Goal: Task Accomplishment & Management: Use online tool/utility

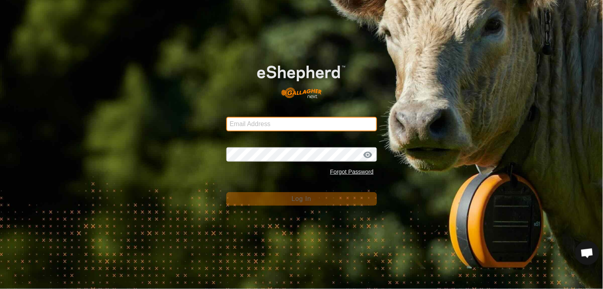
type input "[EMAIL_ADDRESS][DOMAIN_NAME]"
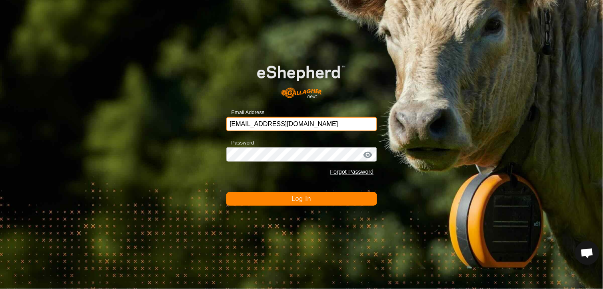
click at [293, 122] on input "[EMAIL_ADDRESS][DOMAIN_NAME]" at bounding box center [301, 124] width 151 height 14
click at [280, 200] on button "Log In" at bounding box center [301, 199] width 151 height 14
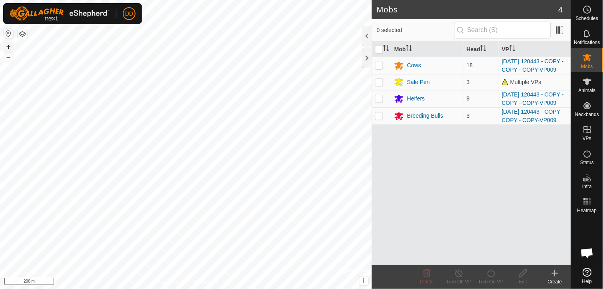
click at [7, 48] on button "+" at bounding box center [9, 47] width 10 height 10
click at [377, 68] on p-checkbox at bounding box center [379, 65] width 8 height 6
checkbox input "true"
click at [491, 273] on icon at bounding box center [491, 273] width 10 height 10
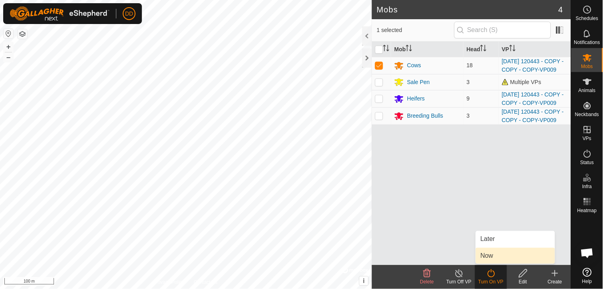
click at [489, 256] on link "Now" at bounding box center [515, 255] width 79 height 16
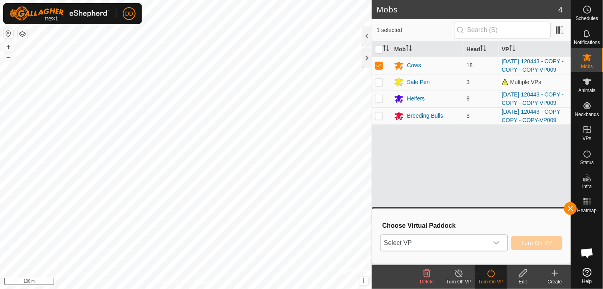
click at [498, 241] on icon "dropdown trigger" at bounding box center [496, 242] width 6 height 6
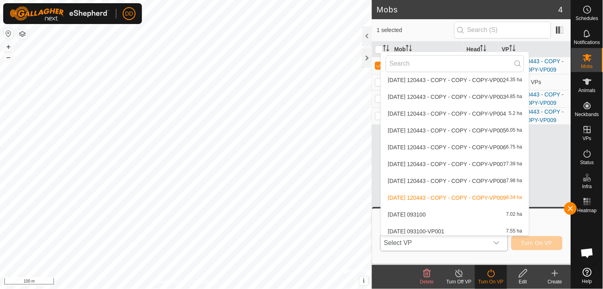
scroll to position [818, 0]
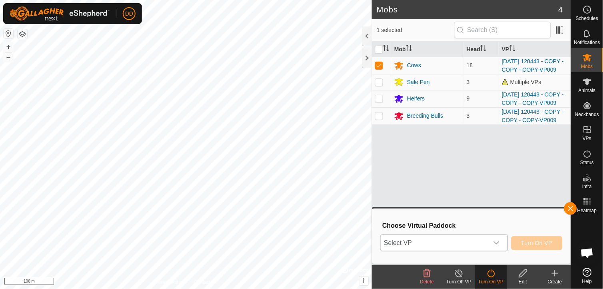
click at [502, 241] on div "dropdown trigger" at bounding box center [497, 243] width 16 height 16
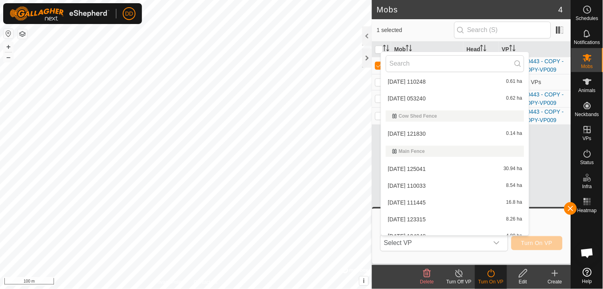
click at [529, 215] on div "VPs with NO Physical Paddock [DATE] 114352 29.53 ha [DATE] 115020 INVALID [DATE…" at bounding box center [455, 144] width 149 height 184
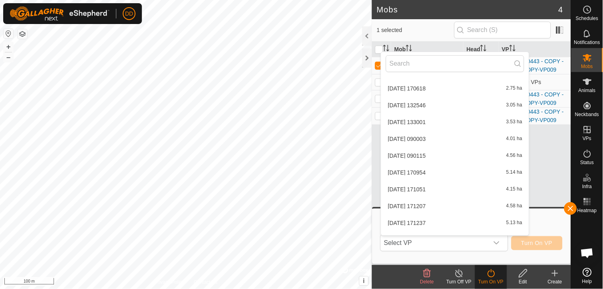
click at [529, 215] on div "VPs with NO Physical Paddock [DATE] 114352 29.53 ha [DATE] 115020 INVALID [DATE…" at bounding box center [455, 144] width 149 height 184
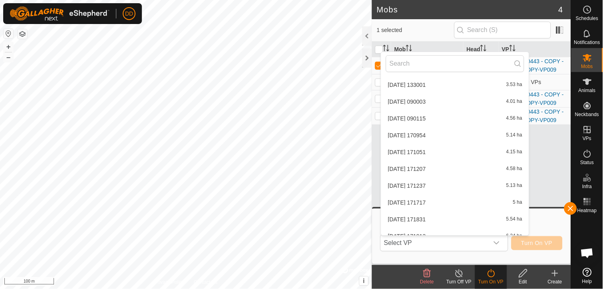
click at [529, 215] on div "VPs with NO Physical Paddock [DATE] 114352 29.53 ha [DATE] 115020 INVALID [DATE…" at bounding box center [455, 144] width 149 height 184
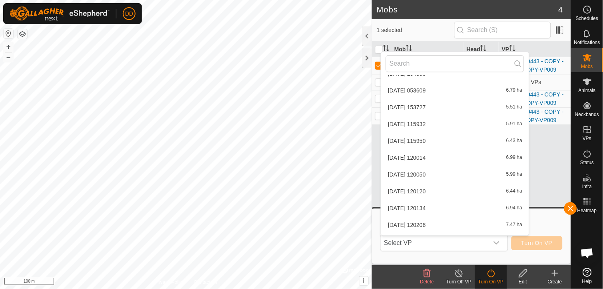
click at [529, 215] on div "VPs with NO Physical Paddock [DATE] 114352 29.53 ha [DATE] 115020 INVALID [DATE…" at bounding box center [455, 144] width 149 height 184
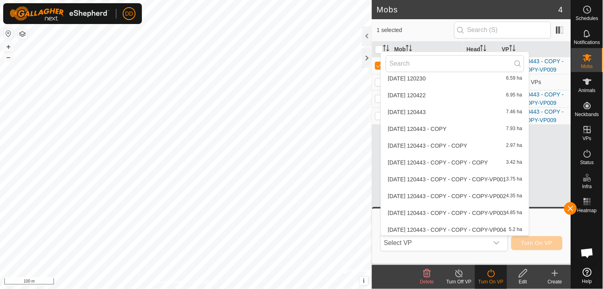
scroll to position [793, 0]
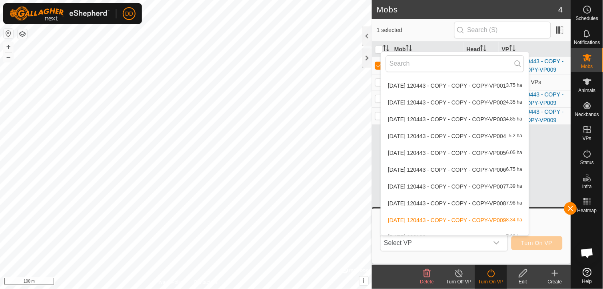
click at [529, 217] on div "VPs with NO Physical Paddock [DATE] 114352 29.53 ha [DATE] 115020 INVALID [DATE…" at bounding box center [455, 144] width 149 height 184
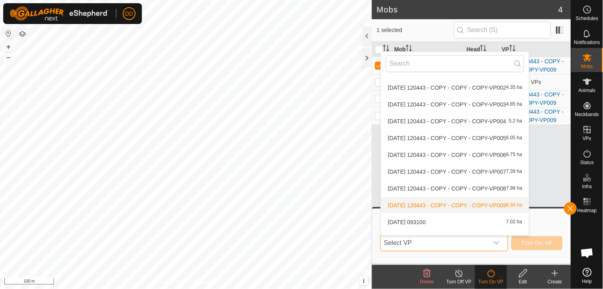
scroll to position [811, 0]
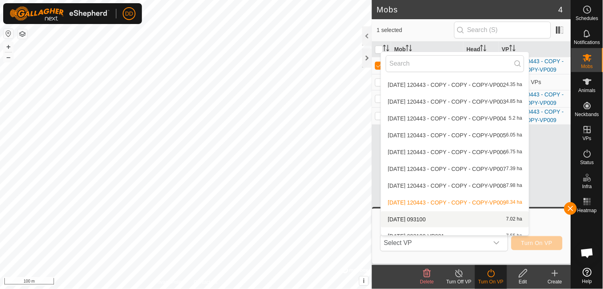
click at [463, 215] on li "[DATE] 093100 7.02 ha" at bounding box center [455, 219] width 148 height 16
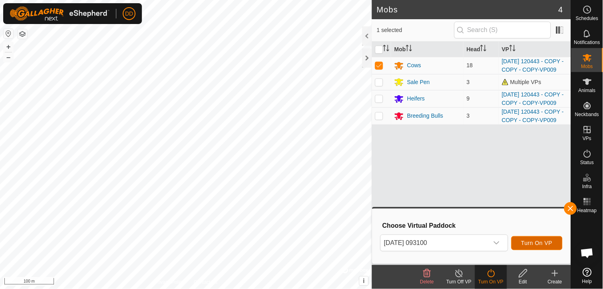
click at [534, 244] on span "Turn On VP" at bounding box center [536, 242] width 31 height 6
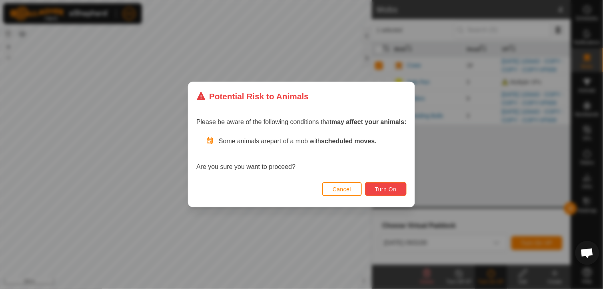
click at [388, 187] on span "Turn On" at bounding box center [386, 189] width 22 height 6
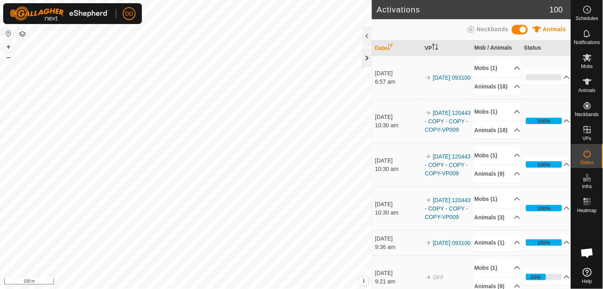
click at [365, 58] on div at bounding box center [367, 57] width 10 height 19
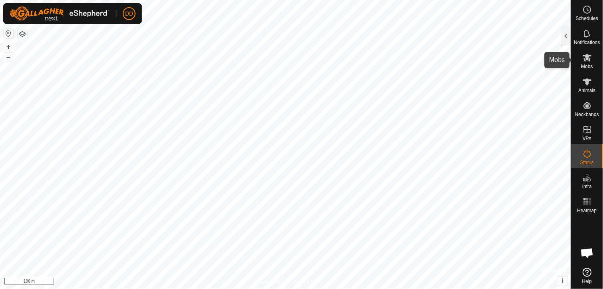
click at [590, 62] on icon at bounding box center [587, 58] width 10 height 10
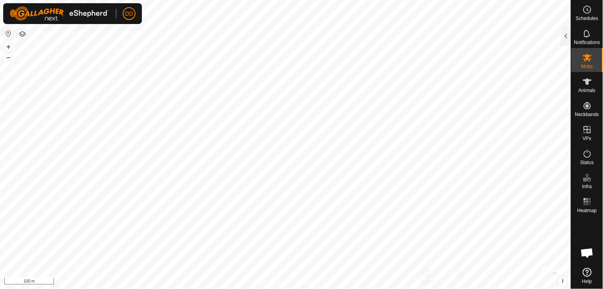
click at [566, 35] on div at bounding box center [566, 35] width 10 height 19
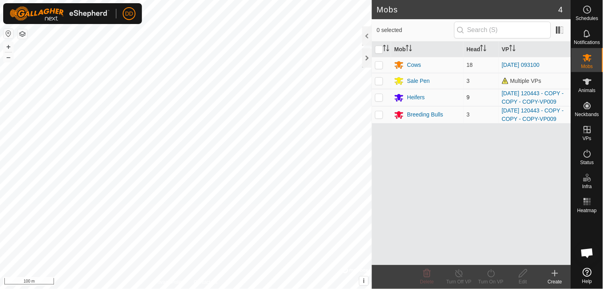
click at [377, 100] on p-checkbox at bounding box center [379, 97] width 8 height 6
checkbox input "true"
click at [492, 277] on icon at bounding box center [491, 273] width 10 height 10
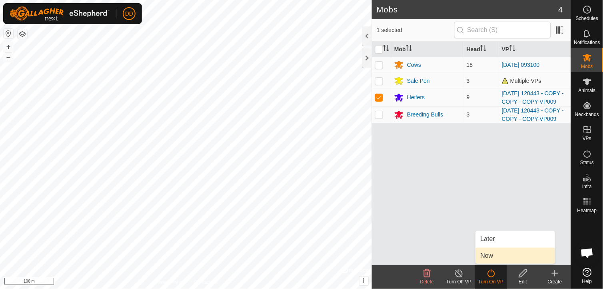
click at [492, 251] on link "Now" at bounding box center [515, 255] width 79 height 16
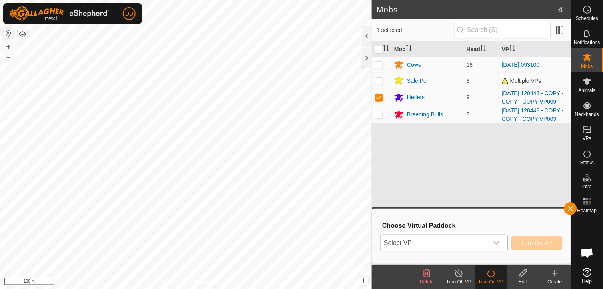
click at [497, 240] on icon "dropdown trigger" at bounding box center [496, 242] width 6 height 6
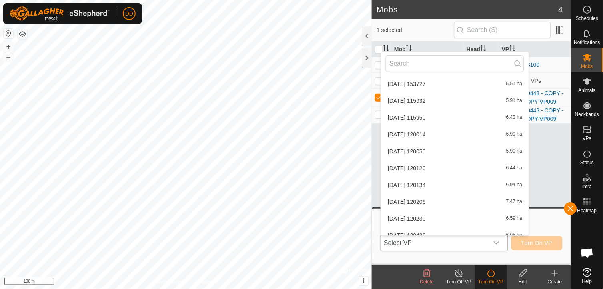
scroll to position [818, 0]
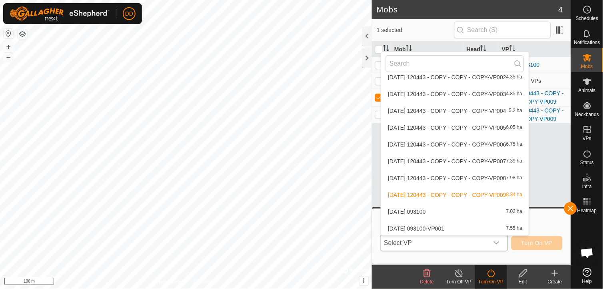
click at [490, 211] on li "[DATE] 093100 7.02 ha" at bounding box center [455, 211] width 148 height 16
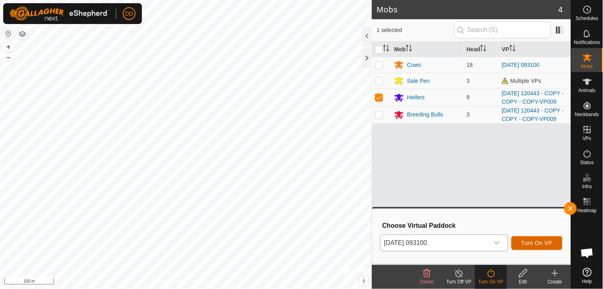
click at [532, 241] on span "Turn On VP" at bounding box center [536, 242] width 31 height 6
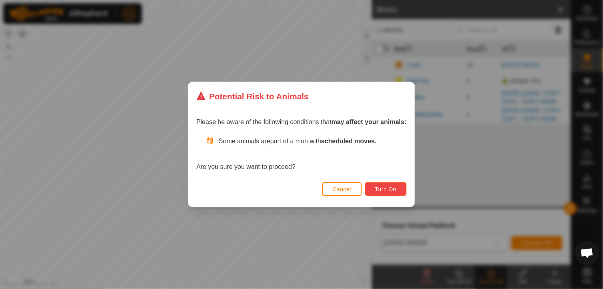
click at [384, 186] on span "Turn On" at bounding box center [386, 189] width 22 height 6
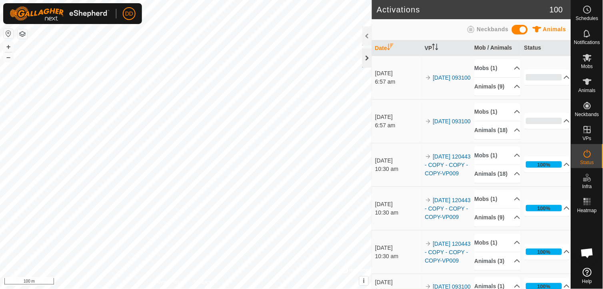
click at [368, 62] on div at bounding box center [367, 57] width 10 height 19
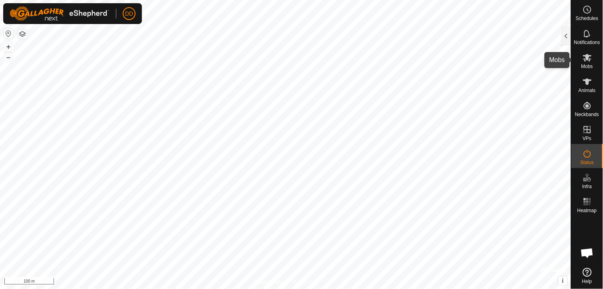
click at [589, 60] on icon at bounding box center [587, 58] width 9 height 8
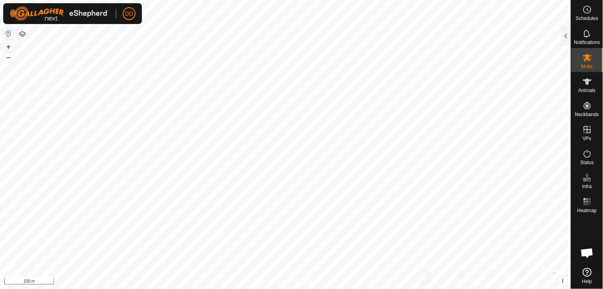
click at [568, 38] on div at bounding box center [566, 35] width 10 height 19
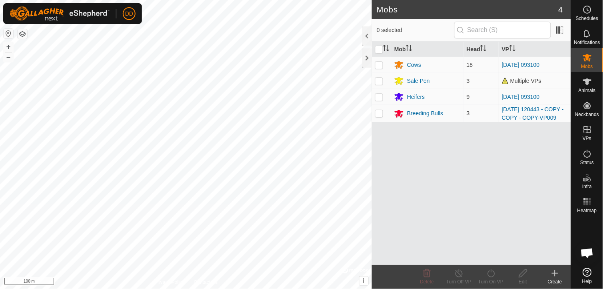
click at [379, 116] on p-checkbox at bounding box center [379, 113] width 8 height 6
checkbox input "true"
click at [492, 278] on div "Turn On VP" at bounding box center [491, 281] width 32 height 7
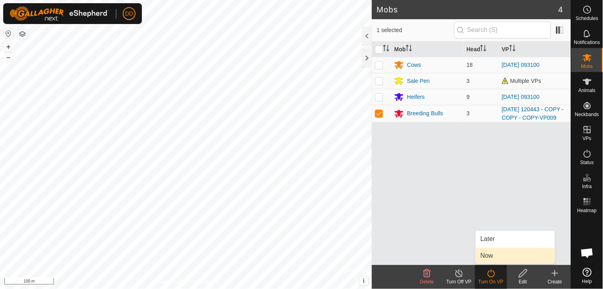
click at [489, 256] on link "Now" at bounding box center [515, 255] width 79 height 16
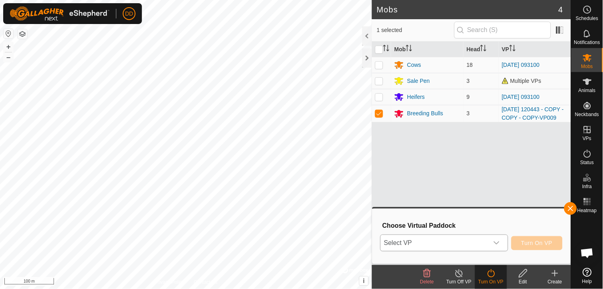
click at [496, 240] on icon "dropdown trigger" at bounding box center [496, 242] width 6 height 6
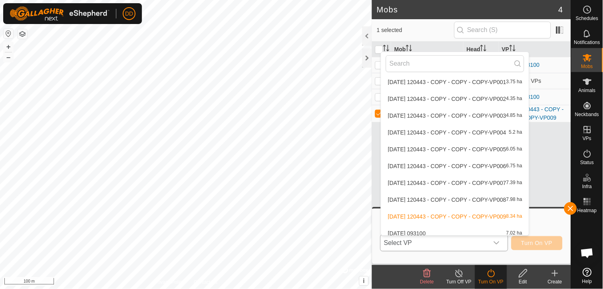
scroll to position [818, 0]
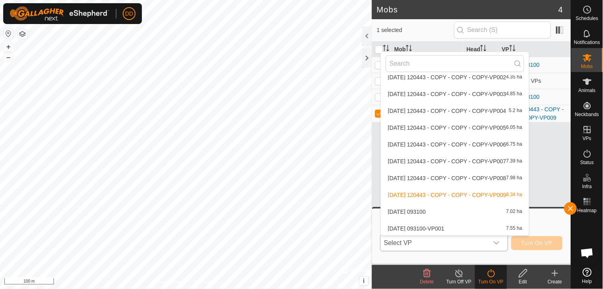
click at [413, 211] on li "[DATE] 093100 7.02 ha" at bounding box center [455, 211] width 148 height 16
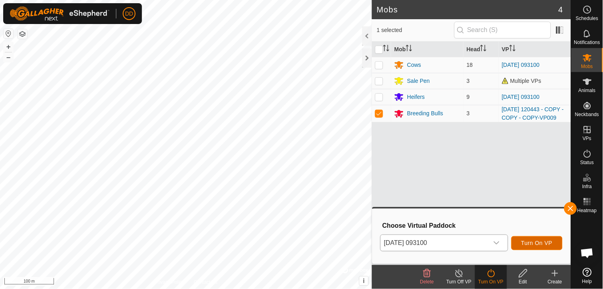
click at [544, 242] on span "Turn On VP" at bounding box center [536, 242] width 31 height 6
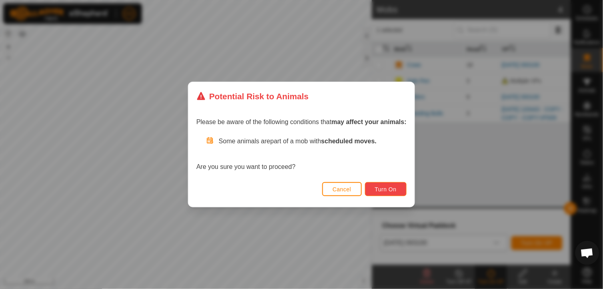
click at [392, 189] on span "Turn On" at bounding box center [386, 189] width 22 height 6
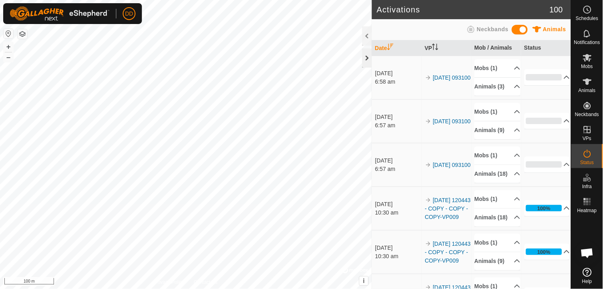
click at [365, 60] on div at bounding box center [367, 57] width 10 height 19
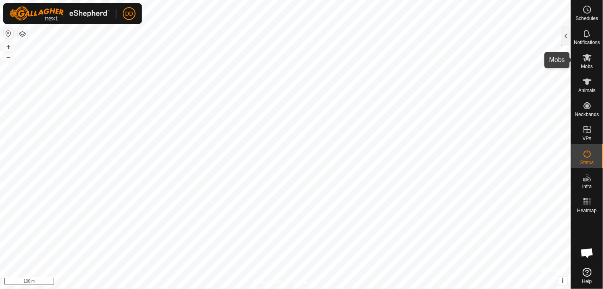
click at [587, 60] on icon at bounding box center [587, 58] width 9 height 8
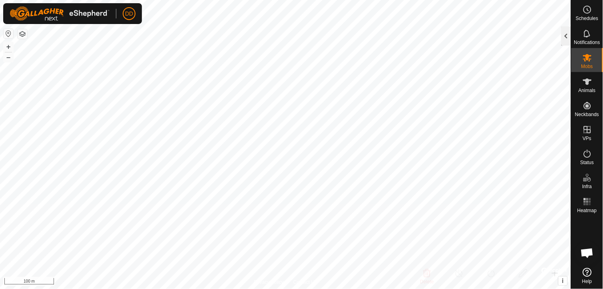
click at [564, 34] on div at bounding box center [566, 35] width 10 height 19
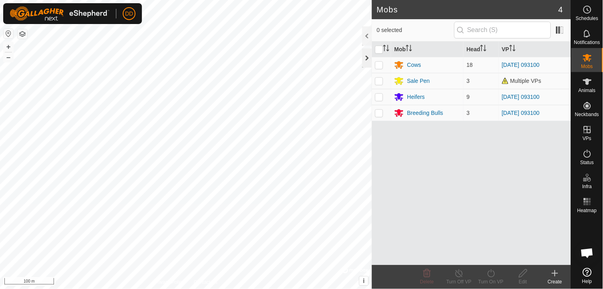
click at [365, 61] on div at bounding box center [367, 57] width 10 height 19
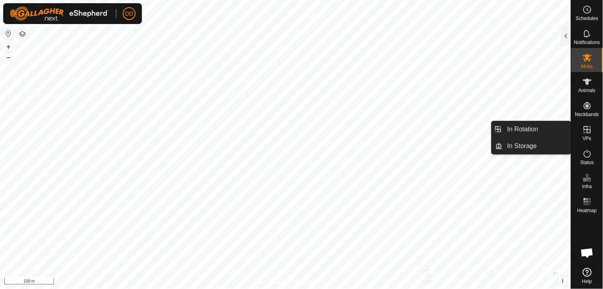
click at [594, 132] on es-virtualpaddocks-svg-icon at bounding box center [587, 129] width 14 height 13
click at [534, 129] on link "In Rotation" at bounding box center [536, 129] width 68 height 16
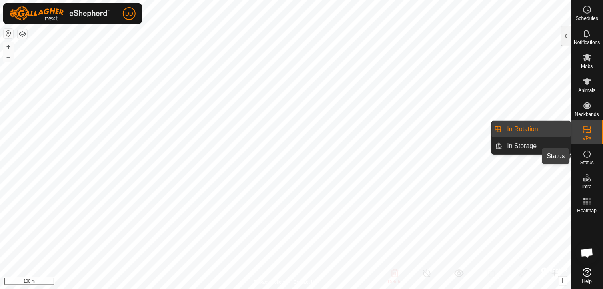
click at [584, 158] on es-activation-svg-icon at bounding box center [587, 153] width 14 height 13
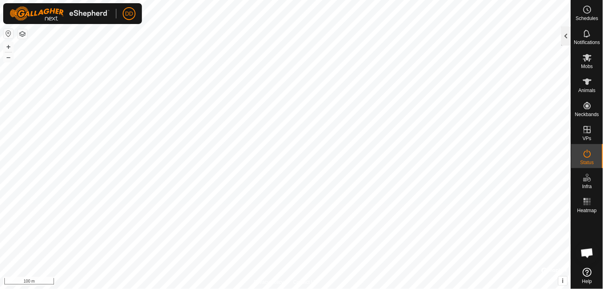
click at [566, 33] on div at bounding box center [566, 35] width 10 height 19
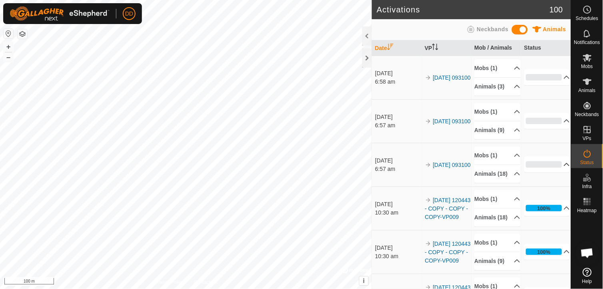
click at [558, 172] on p-accordion-header "0%" at bounding box center [547, 164] width 46 height 16
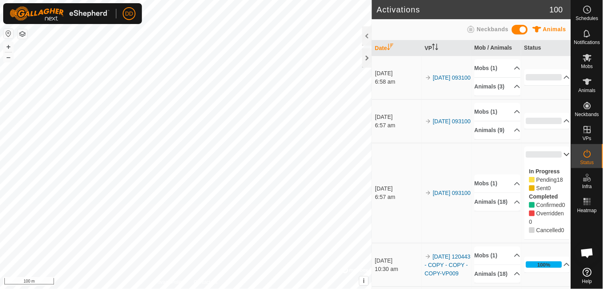
click at [556, 162] on p-accordion-header "0%" at bounding box center [547, 154] width 46 height 16
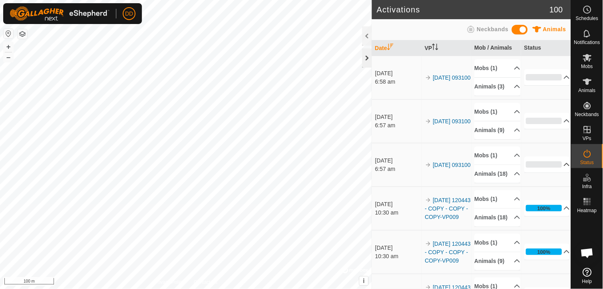
click at [366, 59] on div at bounding box center [367, 57] width 10 height 19
